Goal: Transaction & Acquisition: Obtain resource

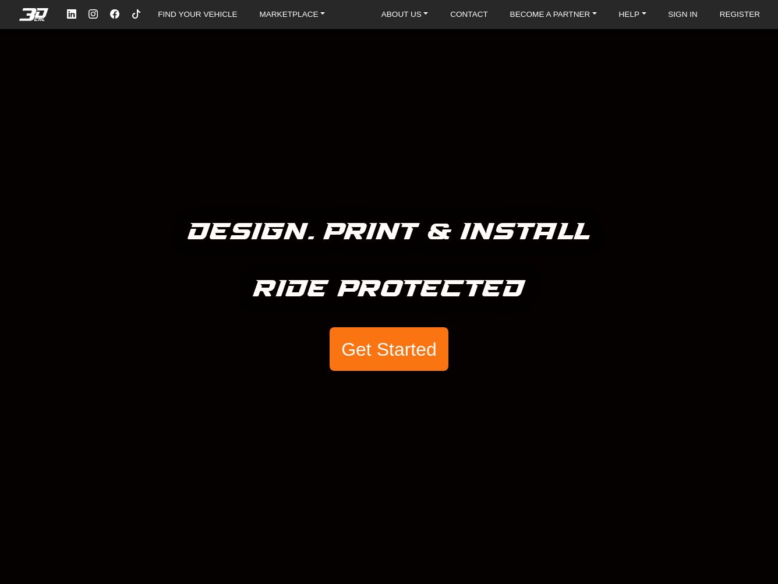
click at [380, 351] on button "Get Started" at bounding box center [389, 349] width 119 height 44
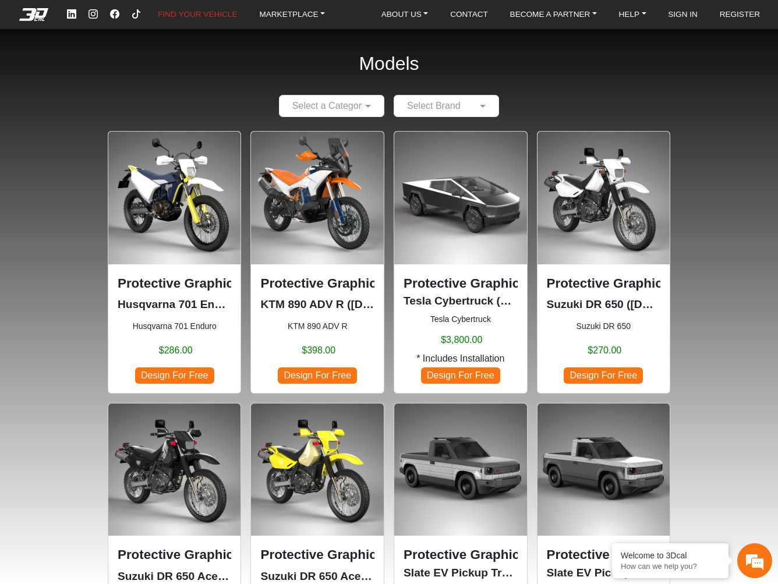
click at [447, 110] on input "text" at bounding box center [434, 106] width 69 height 14
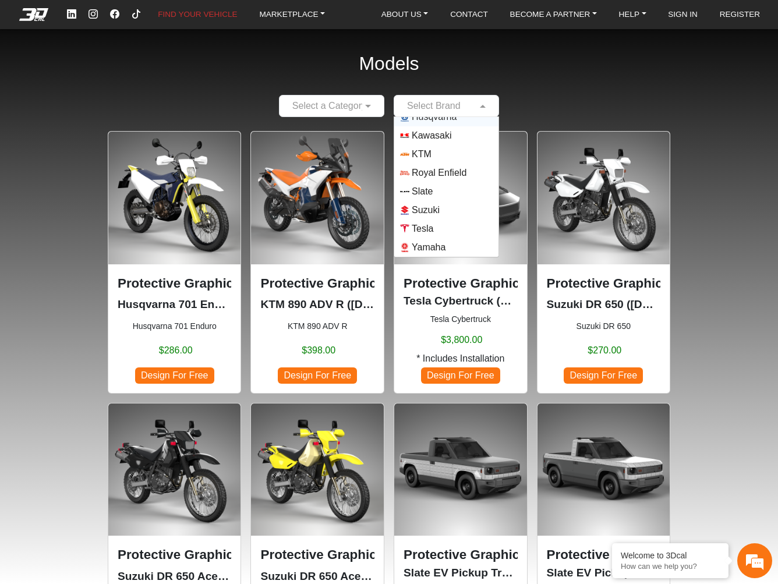
scroll to position [103, 0]
click at [455, 173] on span "Royal Enfield" at bounding box center [439, 173] width 55 height 14
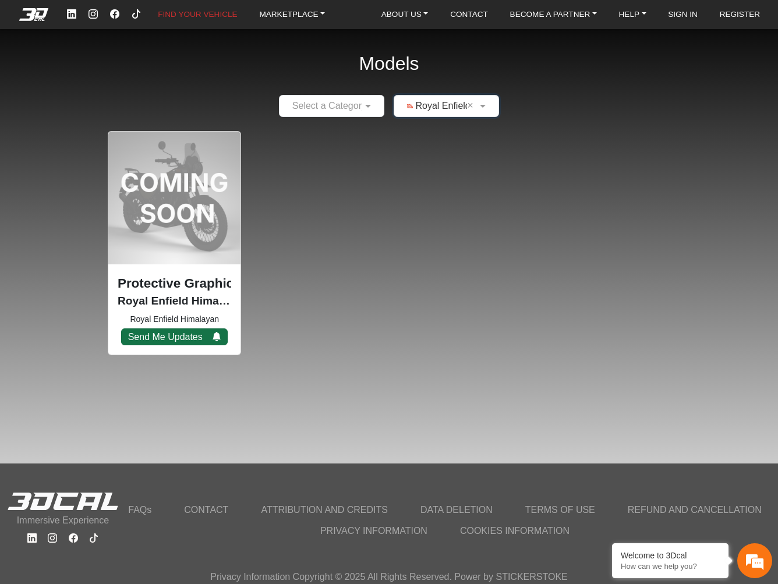
scroll to position [0, 0]
click at [431, 104] on input "text" at bounding box center [434, 106] width 69 height 14
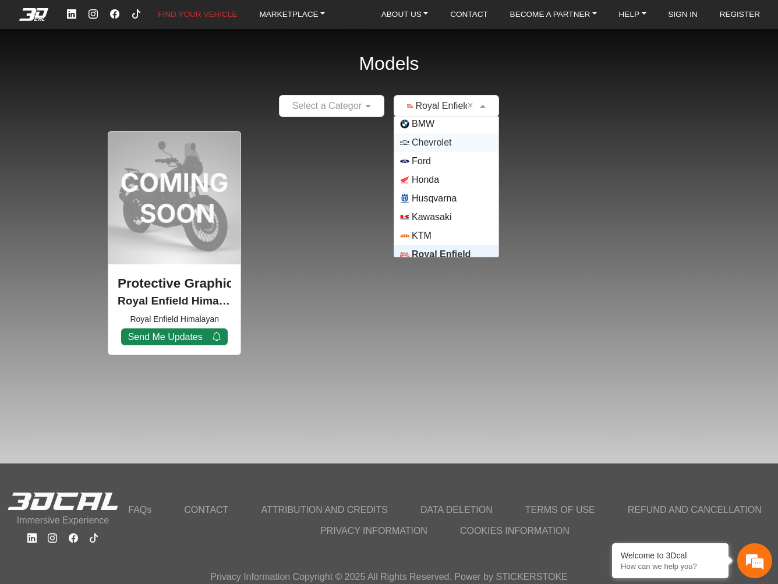
scroll to position [23, 0]
click at [410, 175] on img "Options List" at bounding box center [404, 178] width 9 height 9
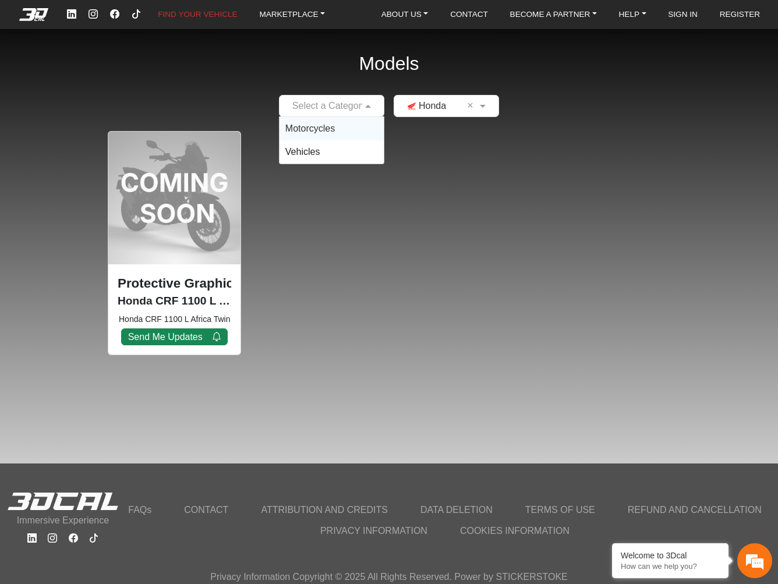
click at [343, 107] on input "text" at bounding box center [319, 106] width 69 height 14
click at [333, 127] on span "Motorcycles" at bounding box center [310, 129] width 50 height 10
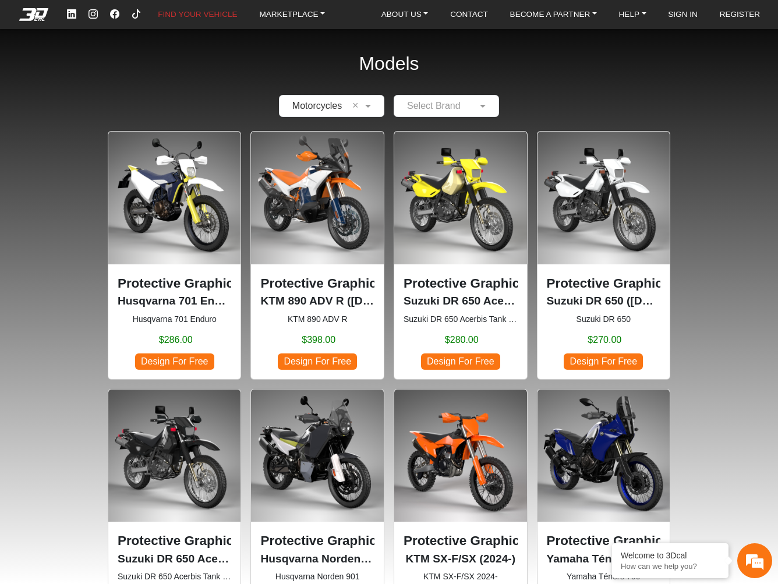
click at [388, 69] on h2 "Models" at bounding box center [389, 63] width 60 height 53
click at [49, 16] on em at bounding box center [33, 14] width 47 height 13
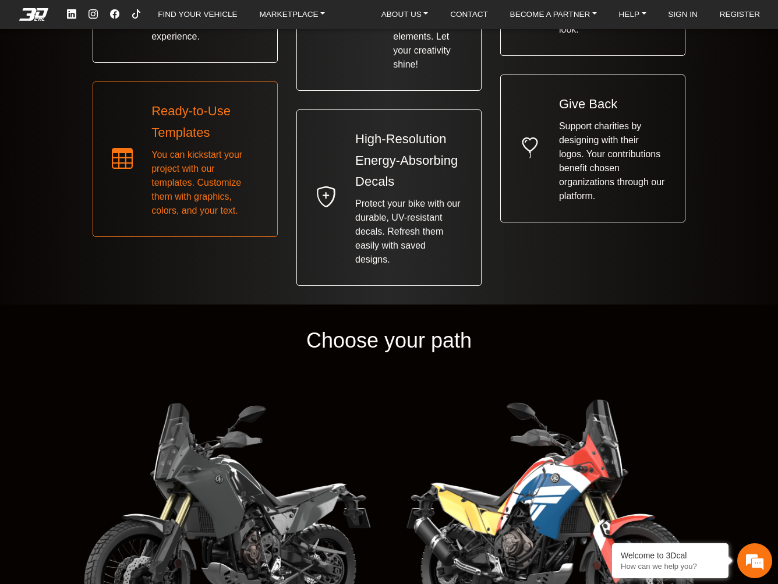
scroll to position [1283, 0]
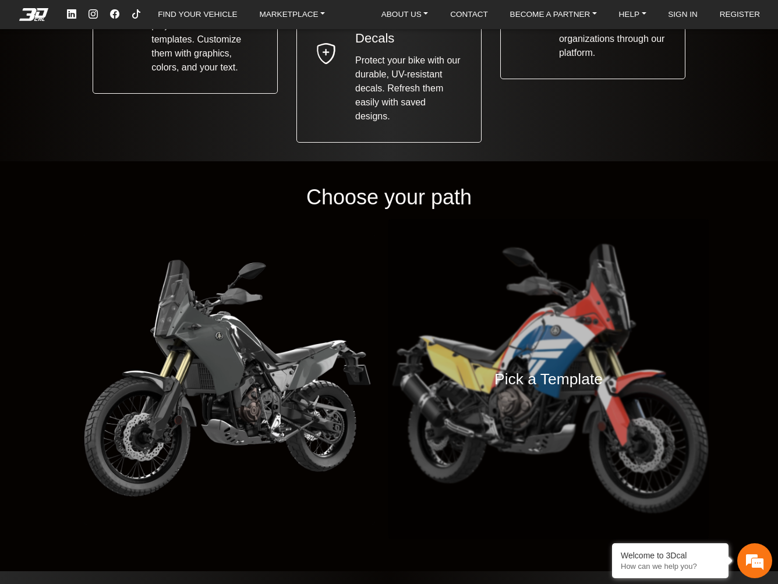
click at [597, 330] on div "Pick a Template" at bounding box center [549, 379] width 320 height 320
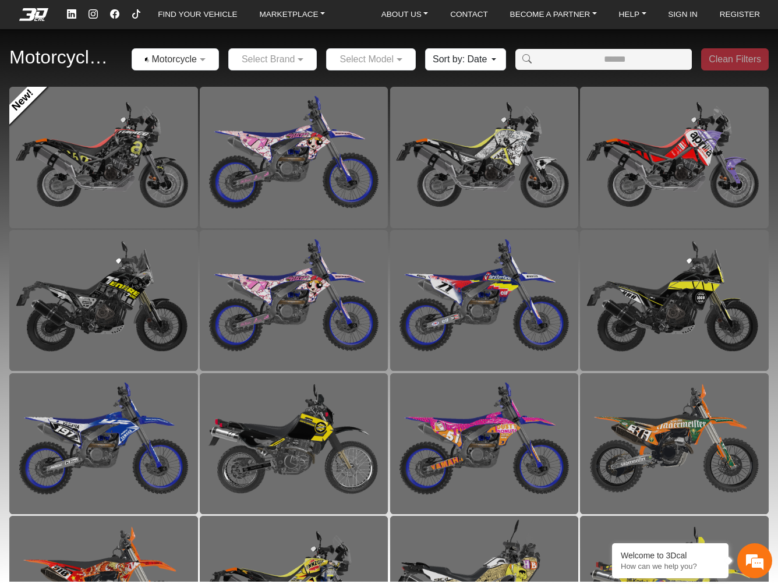
click at [240, 60] on input "text" at bounding box center [261, 59] width 53 height 14
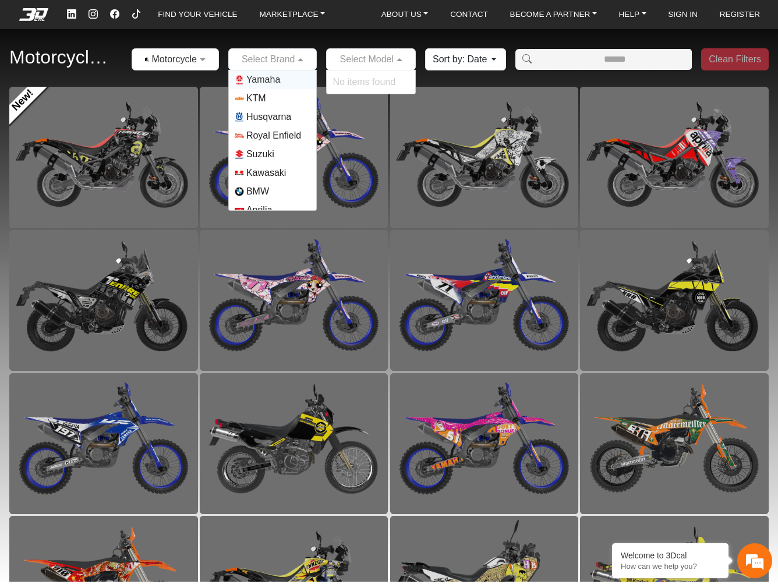
click at [388, 62] on div at bounding box center [371, 59] width 89 height 15
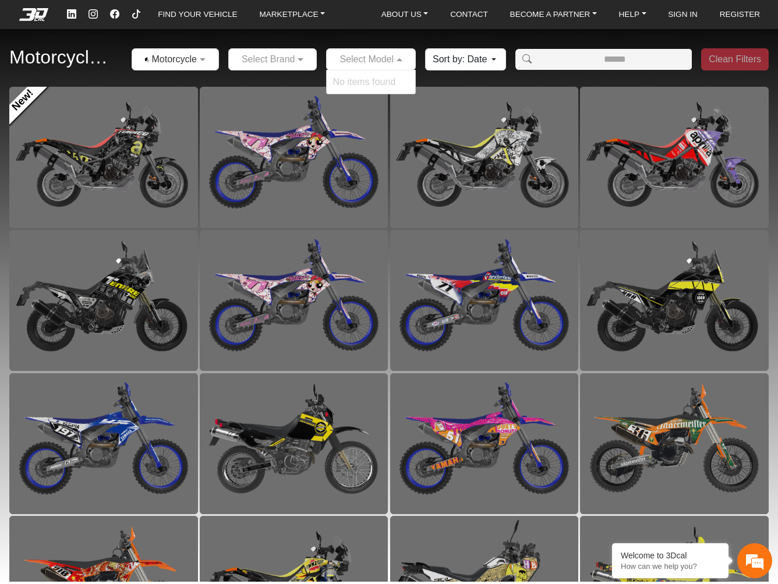
click at [283, 73] on div "Motorcycles × Motorcycles Select Brand Select Model No items found Sort by: Dat…" at bounding box center [389, 60] width 778 height 54
click at [279, 65] on input "text" at bounding box center [261, 59] width 53 height 14
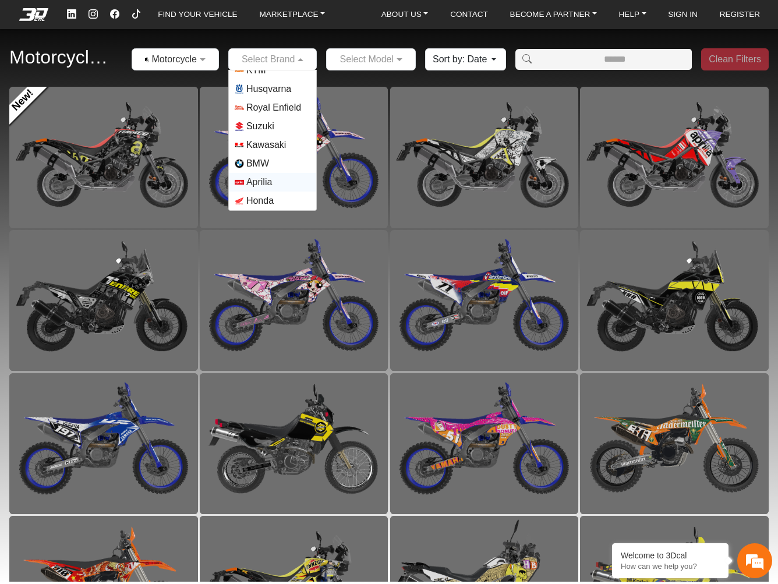
scroll to position [28, 0]
click at [272, 183] on span "Aprilia" at bounding box center [259, 182] width 26 height 14
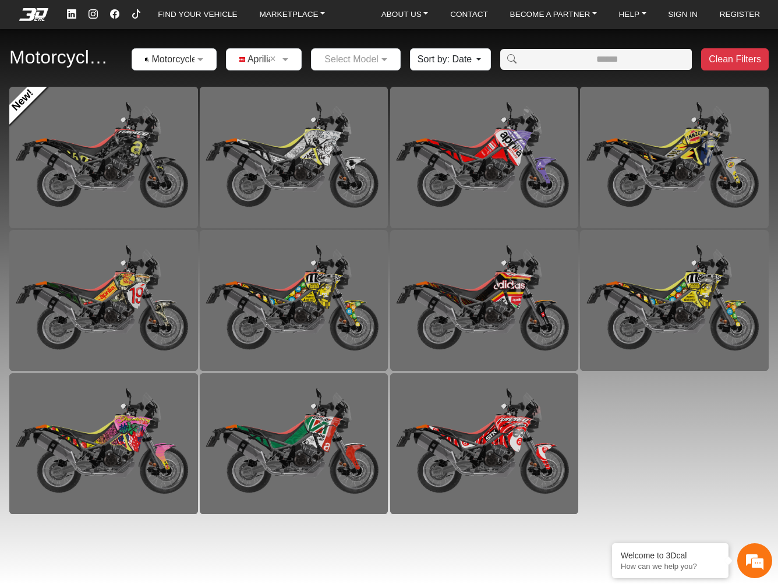
click at [366, 59] on input "text" at bounding box center [345, 59] width 54 height 14
click at [454, 57] on button "Sort by: Date" at bounding box center [450, 59] width 81 height 22
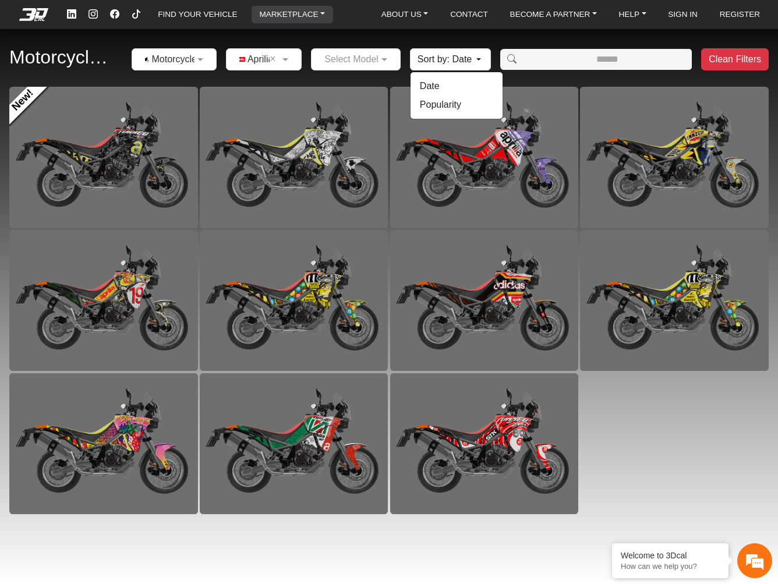
click at [296, 13] on link "MARKETPLACE" at bounding box center [292, 14] width 75 height 17
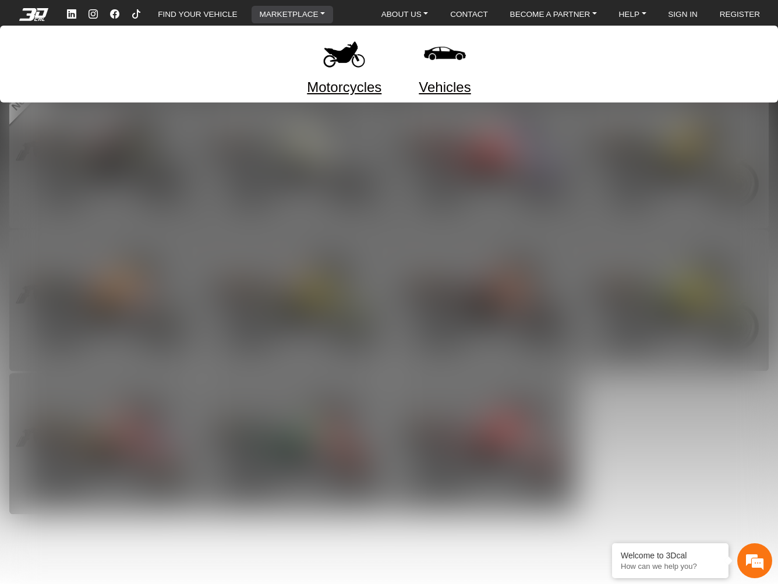
click at [332, 70] on img at bounding box center [344, 53] width 49 height 49
